Goal: Task Accomplishment & Management: Use online tool/utility

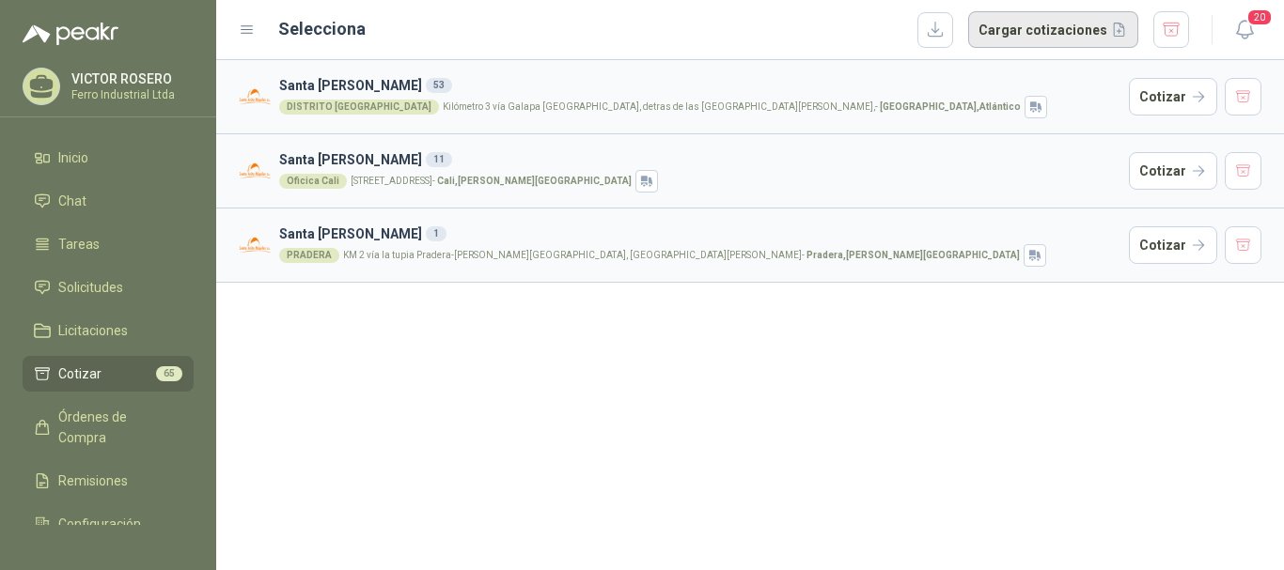
click at [1002, 28] on button "Cargar cotizaciones" at bounding box center [1053, 30] width 170 height 38
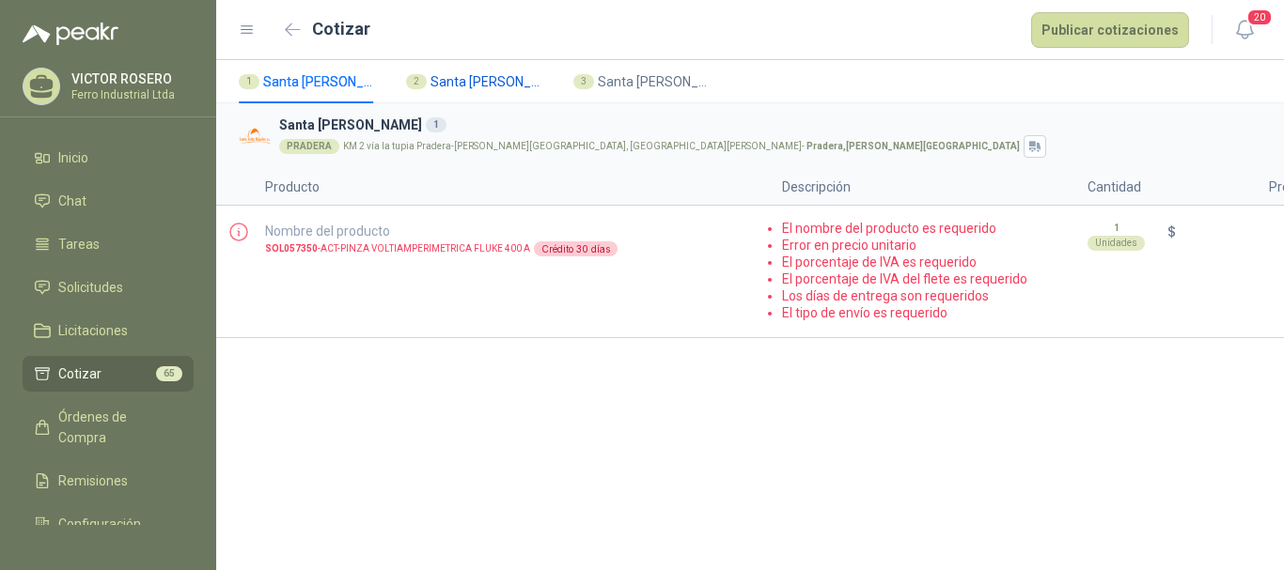
click at [478, 83] on span "Santa [PERSON_NAME]" at bounding box center [486, 81] width 113 height 21
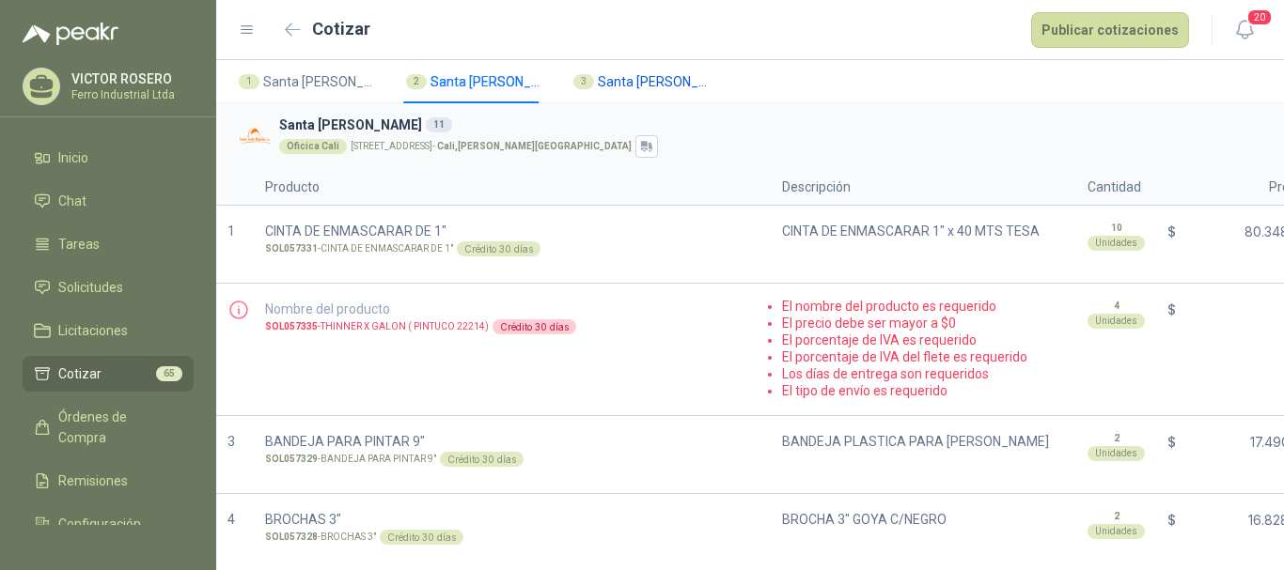
click at [620, 80] on span "Santa [PERSON_NAME]" at bounding box center [654, 81] width 113 height 21
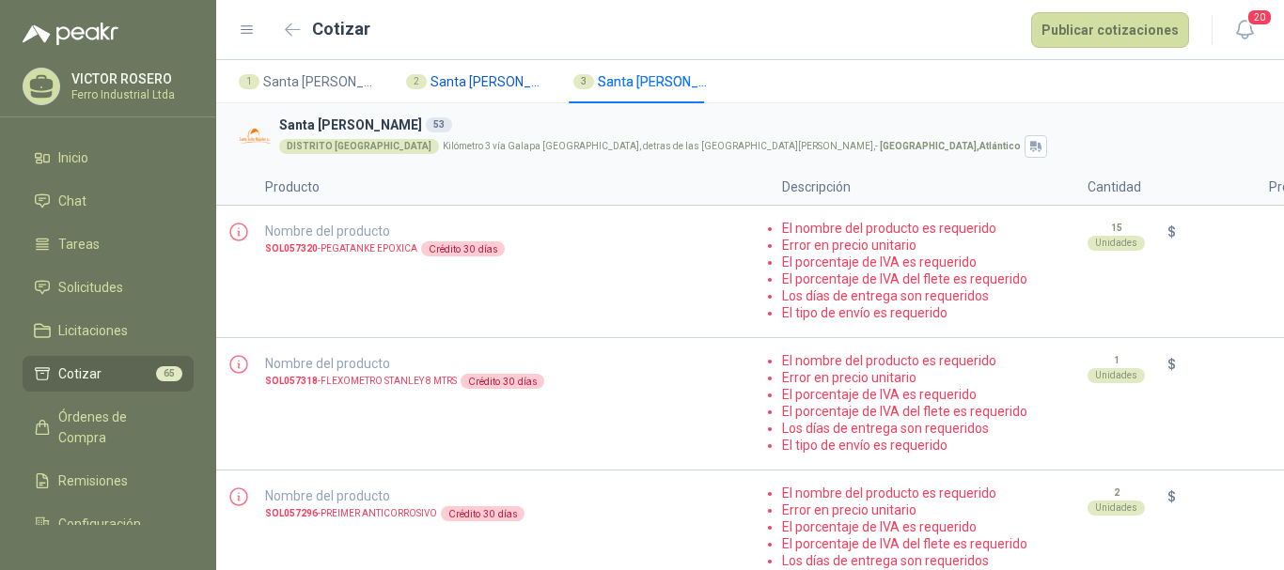
click at [462, 81] on span "Santa [PERSON_NAME]" at bounding box center [486, 81] width 113 height 21
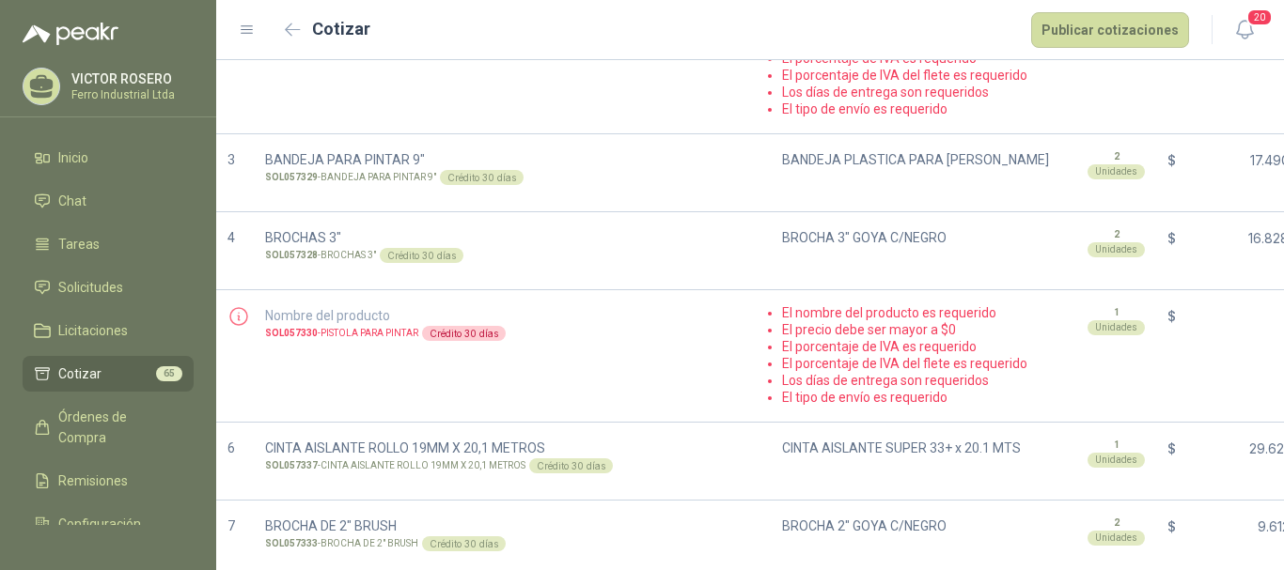
scroll to position [470, 0]
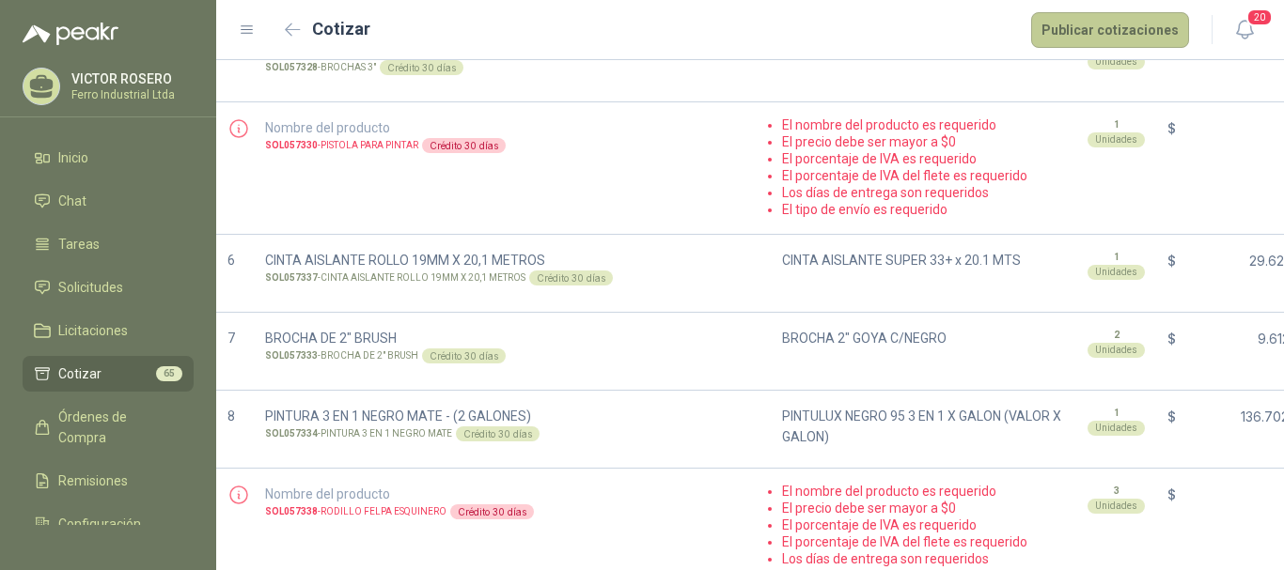
click at [1070, 29] on button "Publicar cotizaciones" at bounding box center [1110, 30] width 158 height 36
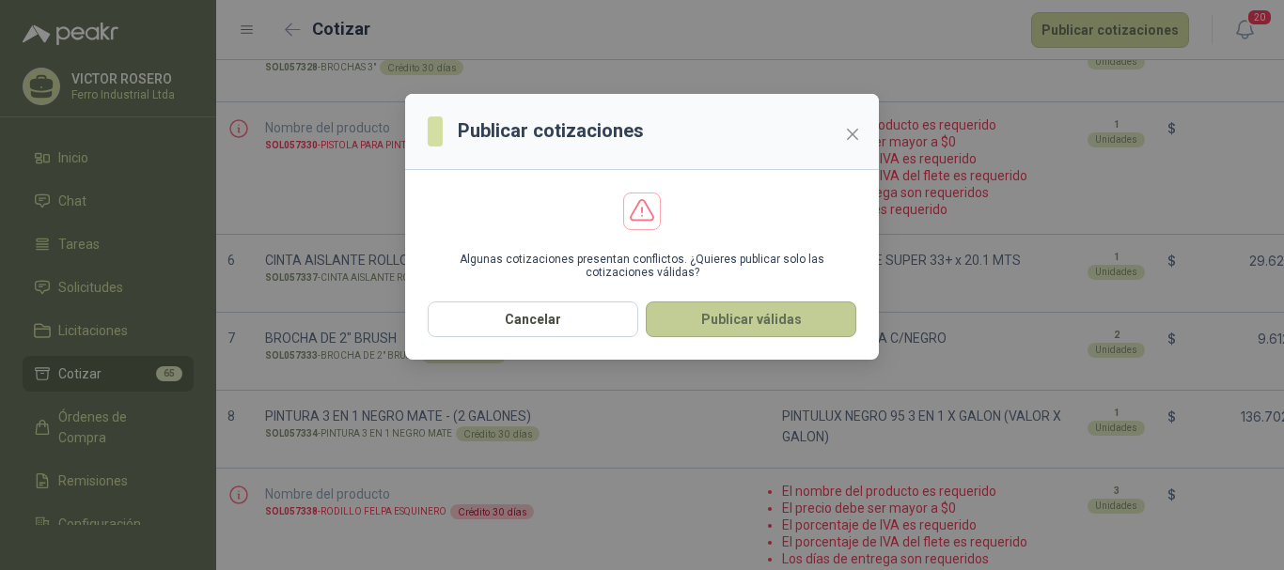
click at [694, 335] on button "Publicar válidas" at bounding box center [751, 320] width 211 height 36
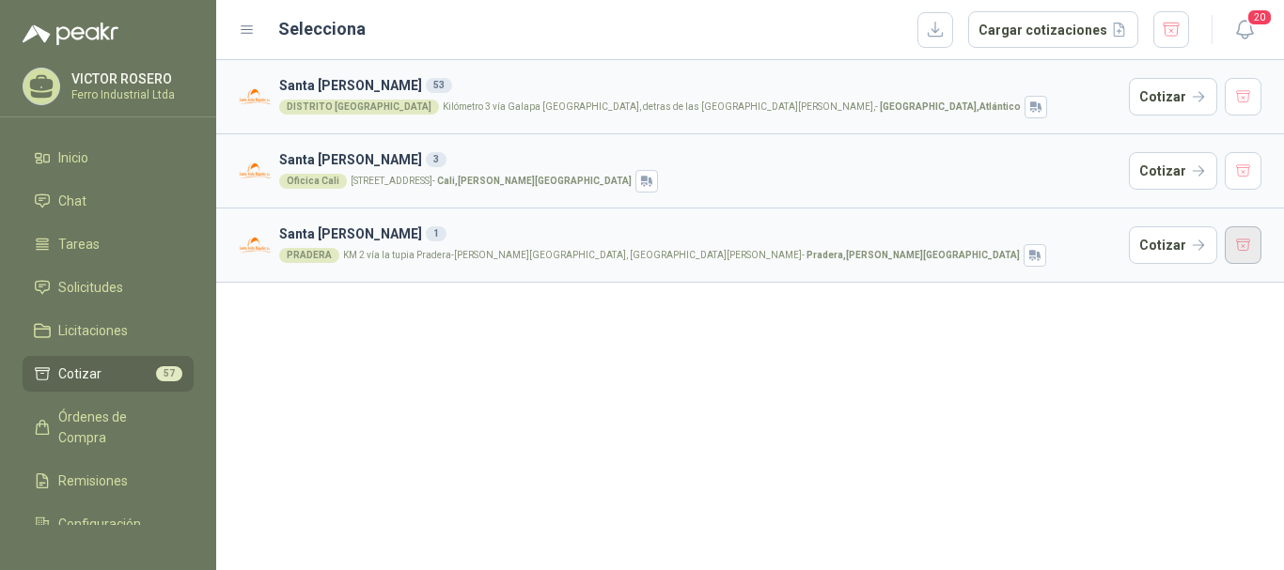
click at [1236, 256] on button "button" at bounding box center [1243, 245] width 38 height 38
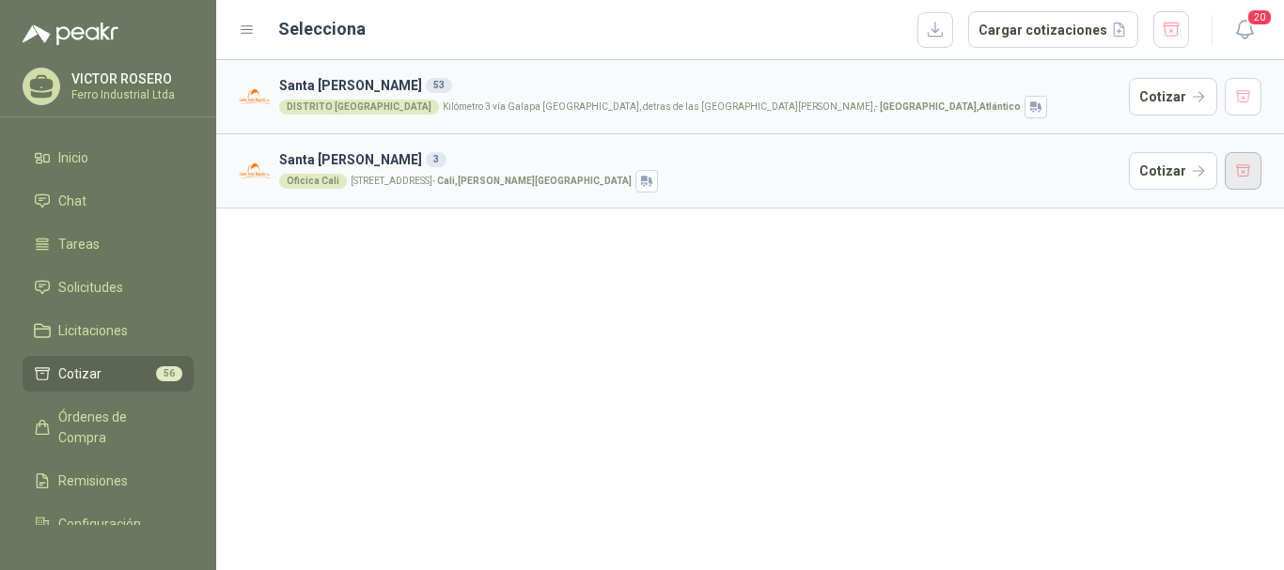
click at [1243, 170] on button "button" at bounding box center [1243, 171] width 38 height 38
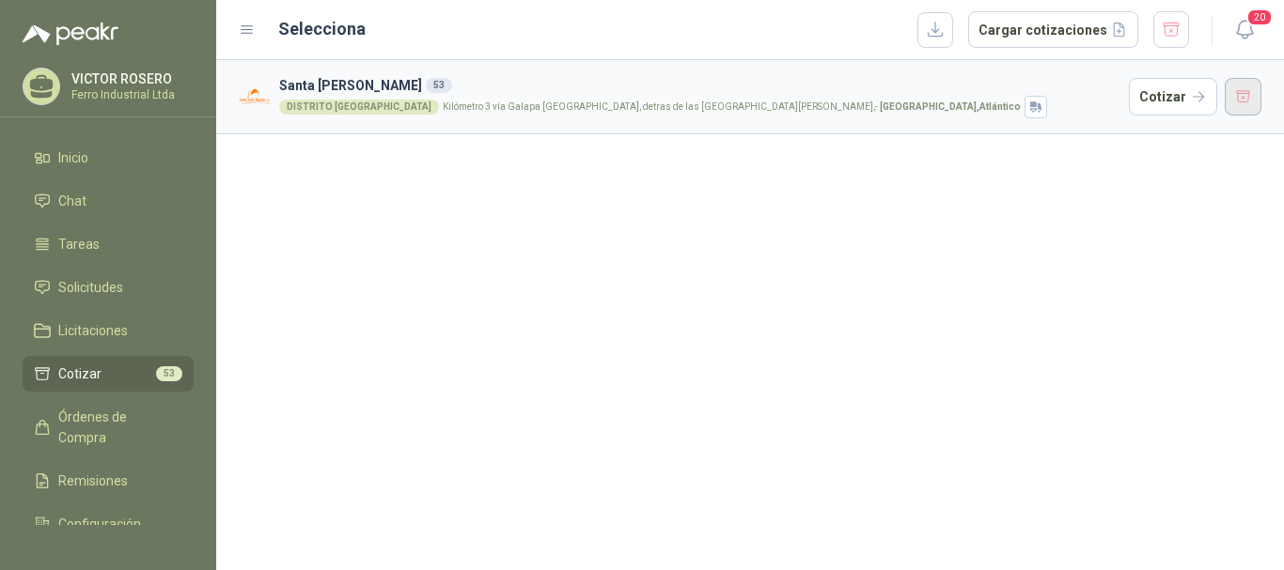
click at [1240, 108] on button "button" at bounding box center [1243, 97] width 38 height 38
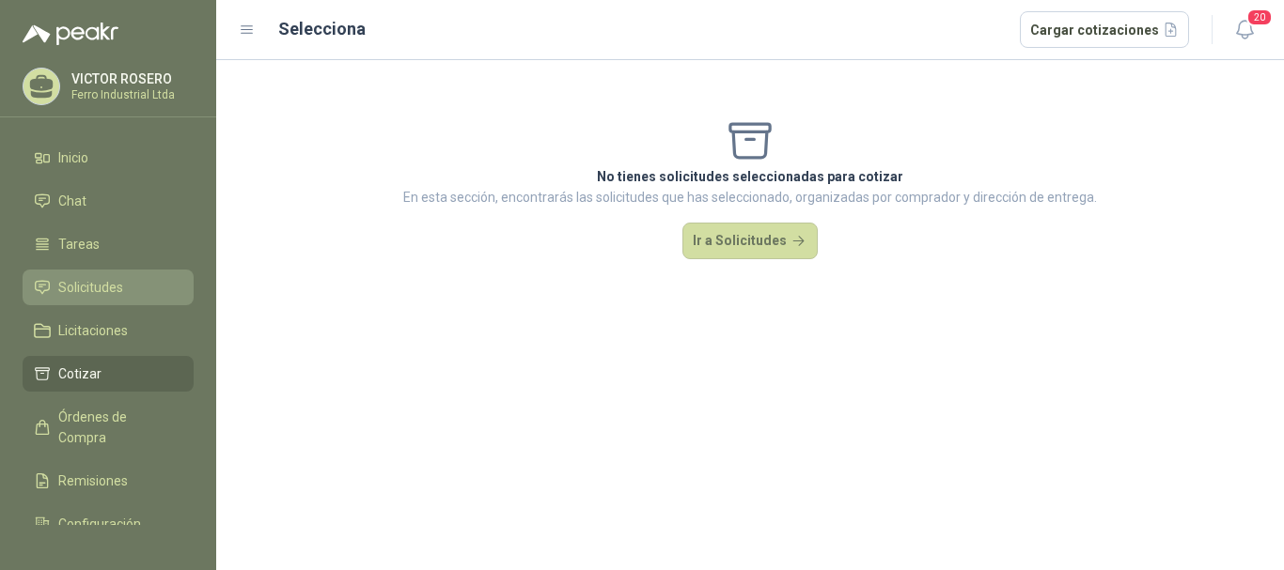
click at [80, 279] on span "Solicitudes" at bounding box center [90, 287] width 65 height 21
